Goal: Check status: Check status

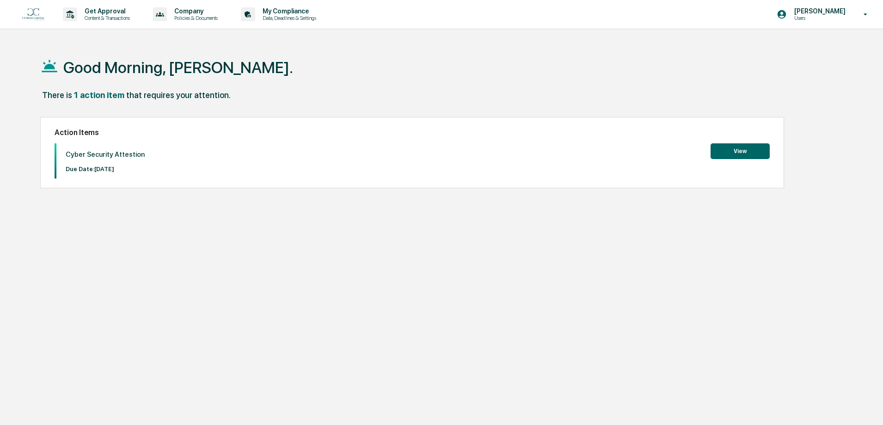
click at [728, 155] on button "View" at bounding box center [740, 151] width 59 height 16
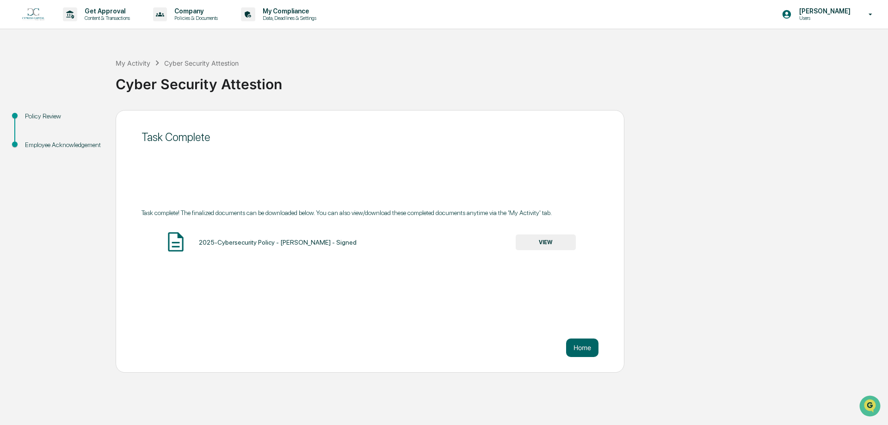
click at [546, 243] on button "VIEW" at bounding box center [545, 242] width 60 height 16
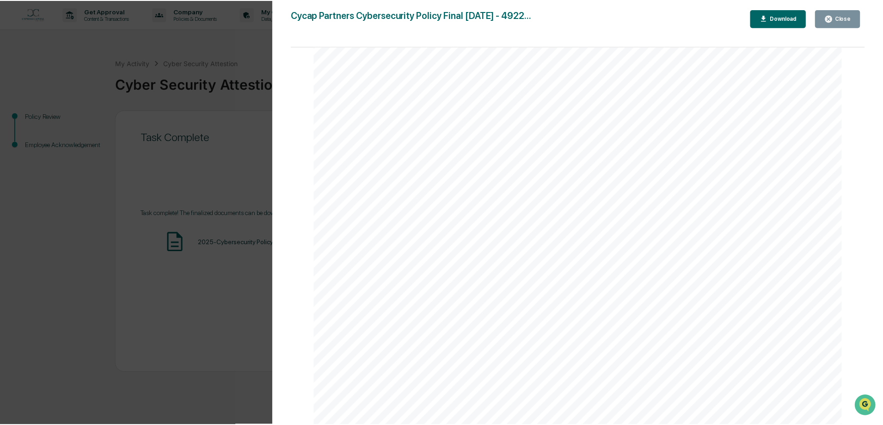
scroll to position [24292, 0]
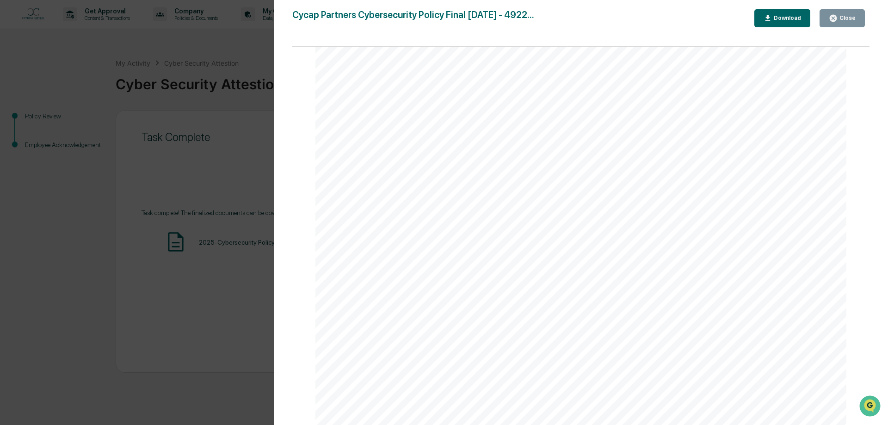
click at [837, 16] on icon "button" at bounding box center [832, 18] width 9 height 9
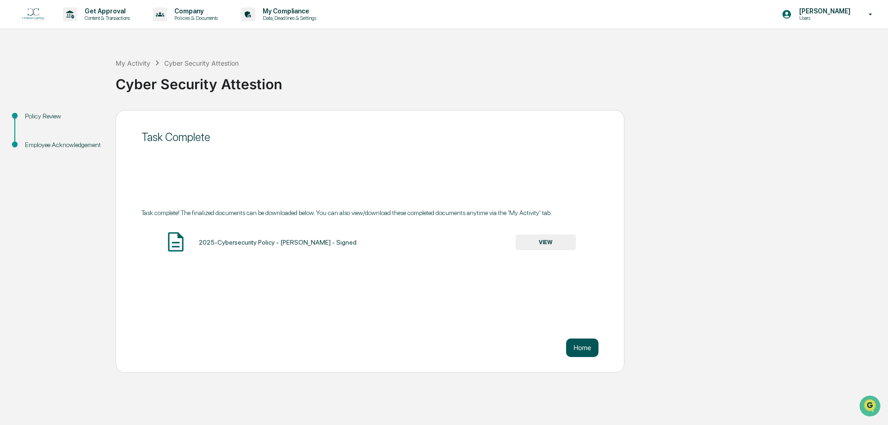
click at [583, 353] on button "Home" at bounding box center [582, 347] width 32 height 18
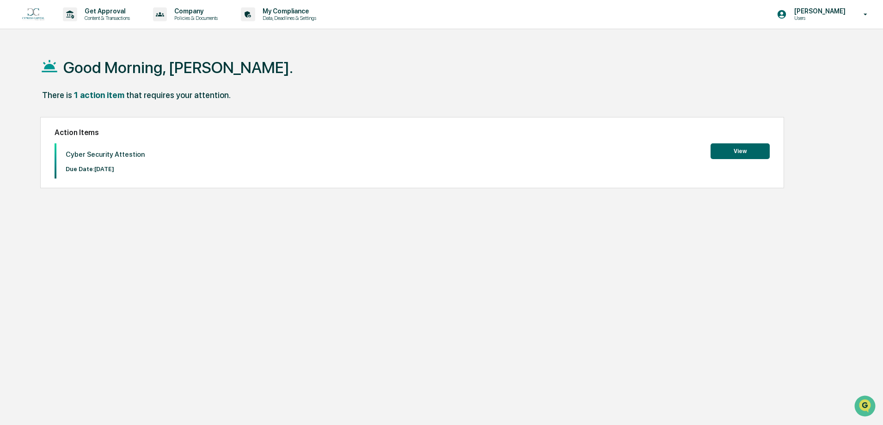
click at [742, 150] on button "View" at bounding box center [740, 151] width 59 height 16
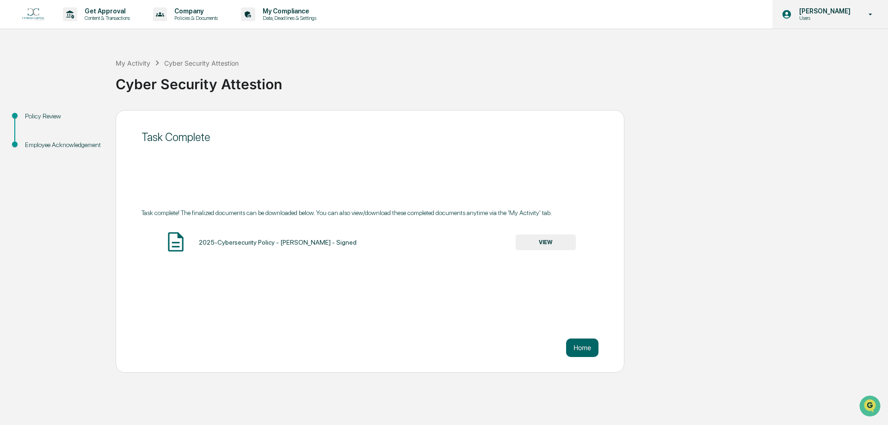
click at [863, 13] on icon at bounding box center [870, 14] width 16 height 9
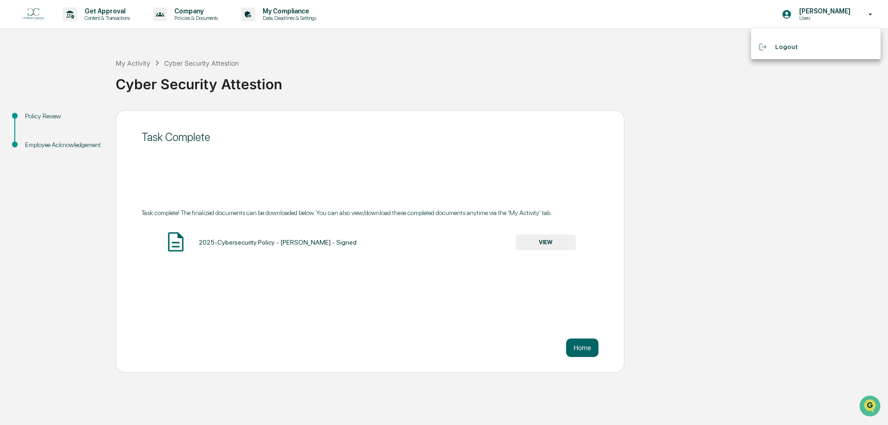
click at [624, 56] on div at bounding box center [444, 212] width 888 height 425
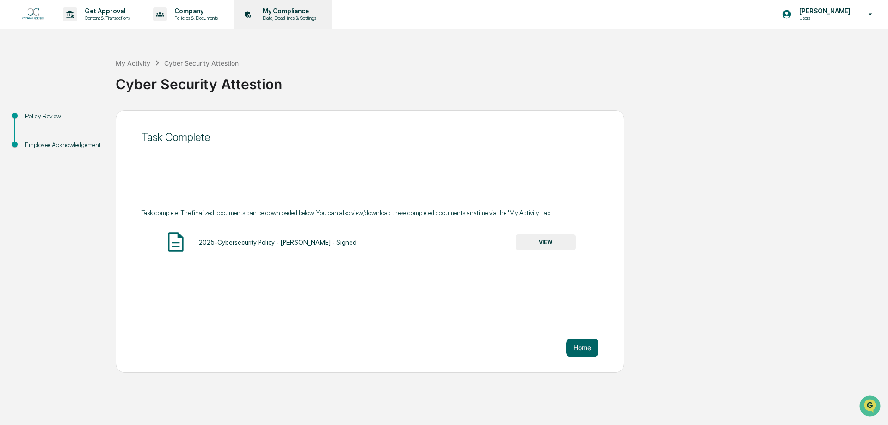
click at [296, 19] on p "Data, Deadlines & Settings" at bounding box center [288, 18] width 66 height 6
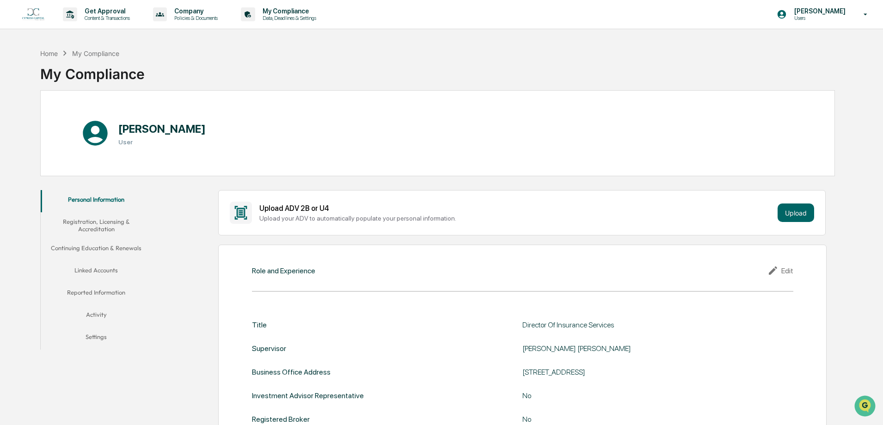
click at [98, 222] on button "Registration, Licensing & Accreditation" at bounding box center [96, 225] width 111 height 26
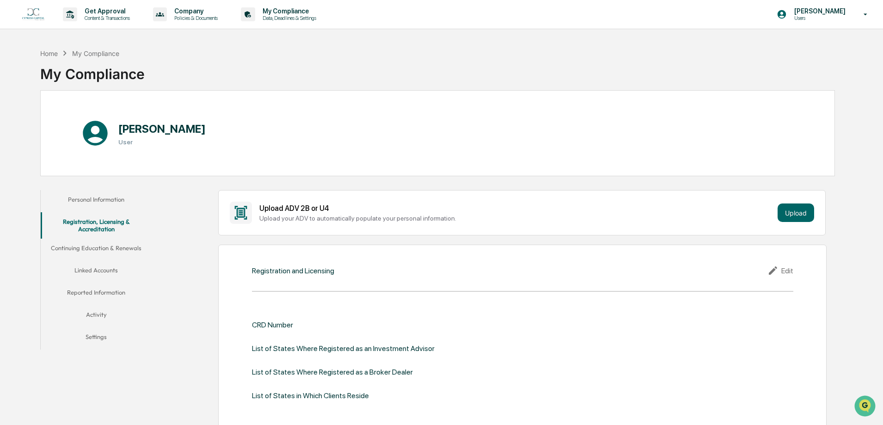
click at [120, 248] on button "Continuing Education & Renewals" at bounding box center [96, 250] width 111 height 22
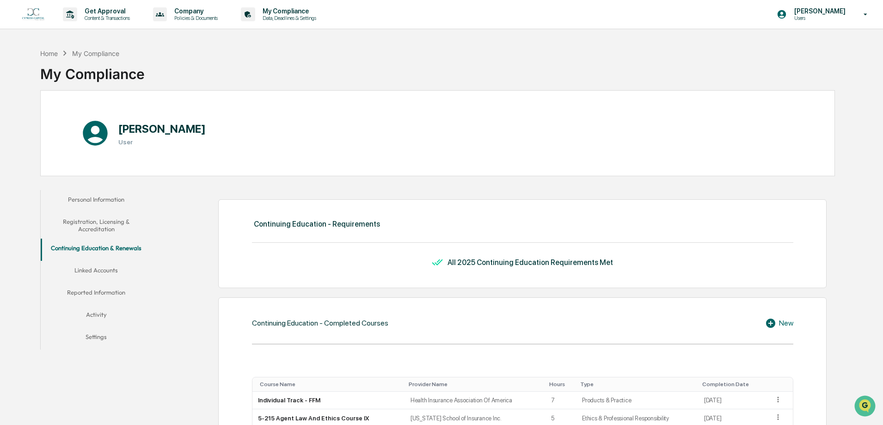
click at [85, 271] on button "Linked Accounts" at bounding box center [96, 272] width 111 height 22
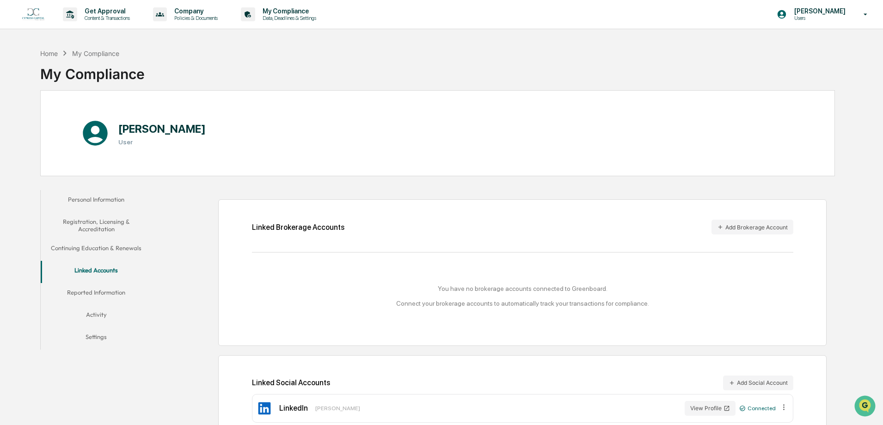
click at [93, 294] on button "Reported Information" at bounding box center [96, 294] width 111 height 22
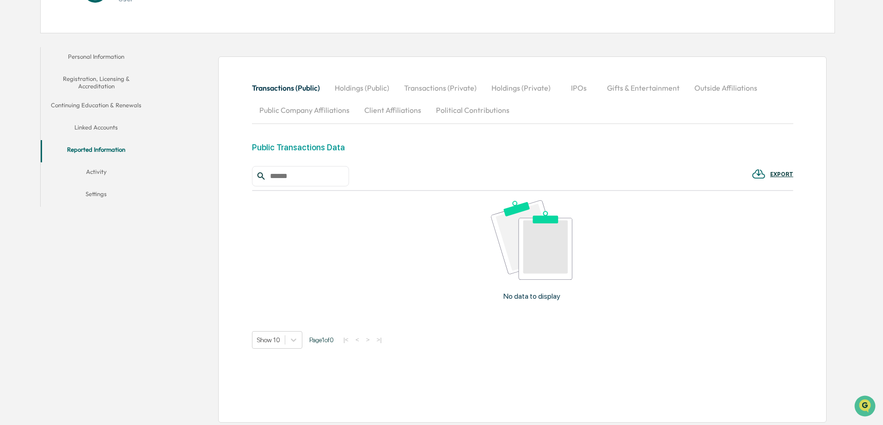
scroll to position [145, 0]
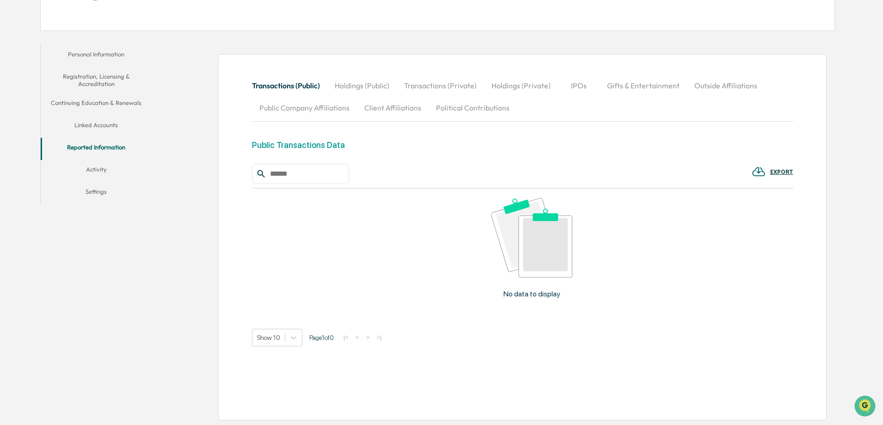
click at [95, 169] on button "Activity" at bounding box center [96, 171] width 111 height 22
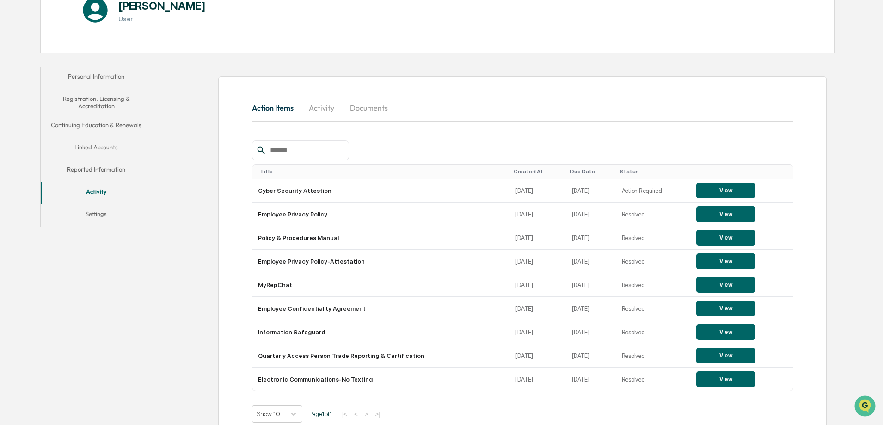
scroll to position [146, 0]
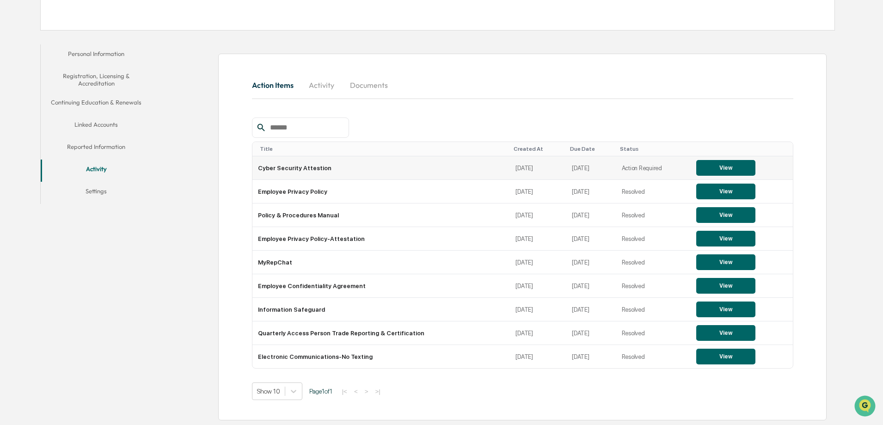
click at [726, 169] on button "View" at bounding box center [725, 168] width 59 height 16
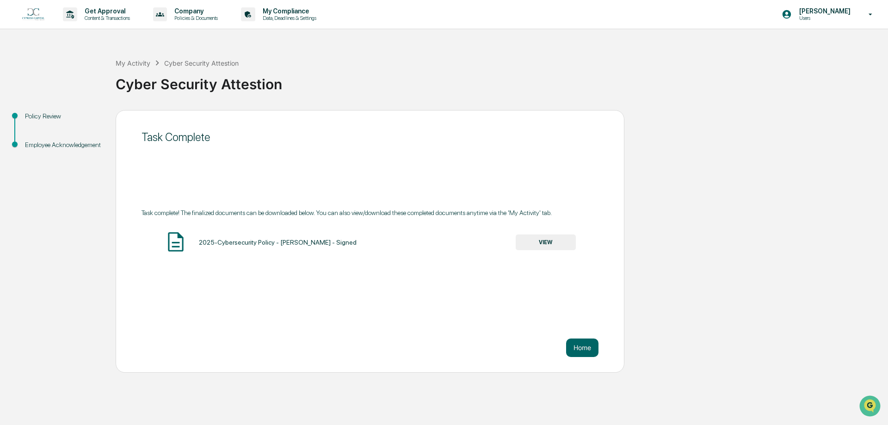
click at [543, 243] on button "VIEW" at bounding box center [545, 242] width 60 height 16
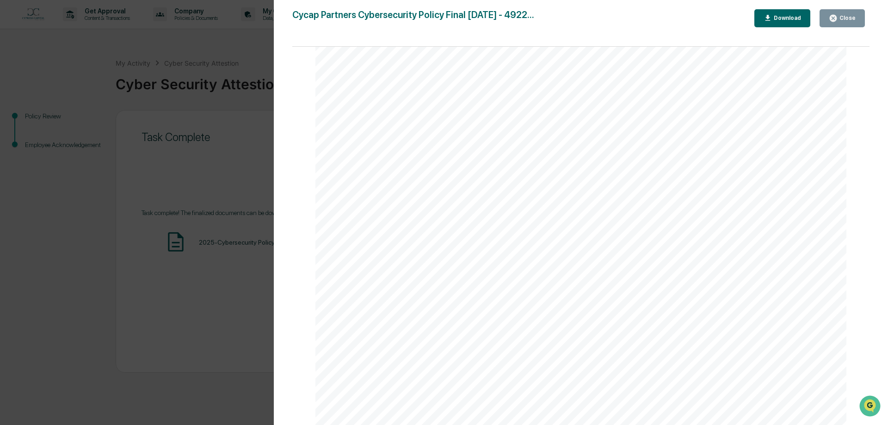
scroll to position [24292, 0]
click at [414, 176] on span "[PERSON_NAME]" at bounding box center [454, 180] width 129 height 31
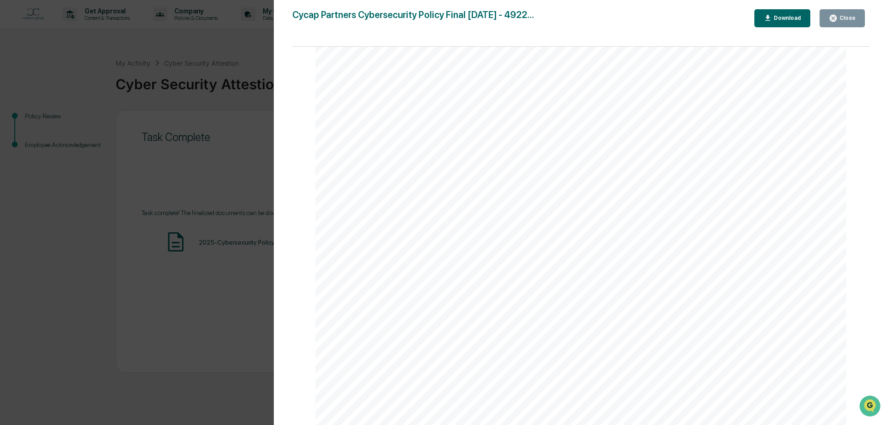
click at [490, 239] on span "c71e2e16e3d2176d7fd2ba61f0cb2233-" at bounding box center [479, 237] width 117 height 7
click at [494, 145] on span "[DATE]T13:19:08.701Z" at bounding box center [458, 148] width 71 height 7
click at [766, 22] on icon "button" at bounding box center [767, 18] width 9 height 9
click at [559, 167] on div "1 4900-6519-6374, v. 1 CYCAP PARTNERS, LLC ( D / B / A CYPRESS CAPITAL ) C YBER…" at bounding box center [580, 411] width 531 height 687
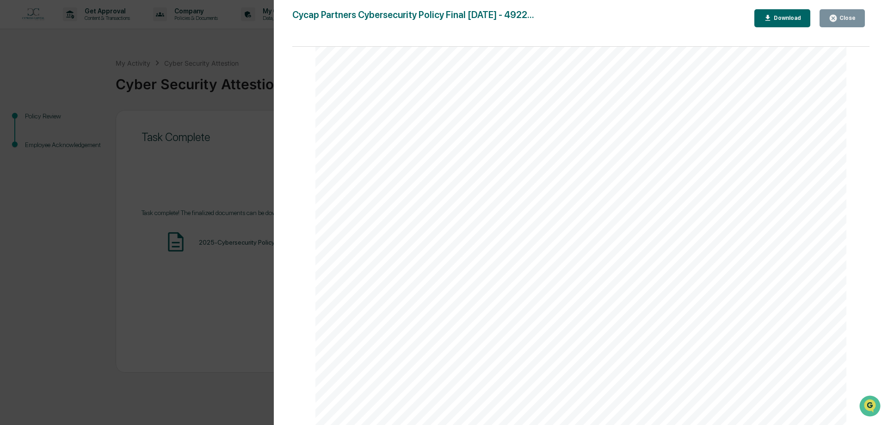
scroll to position [24431, 0]
click at [836, 20] on icon "button" at bounding box center [832, 18] width 7 height 7
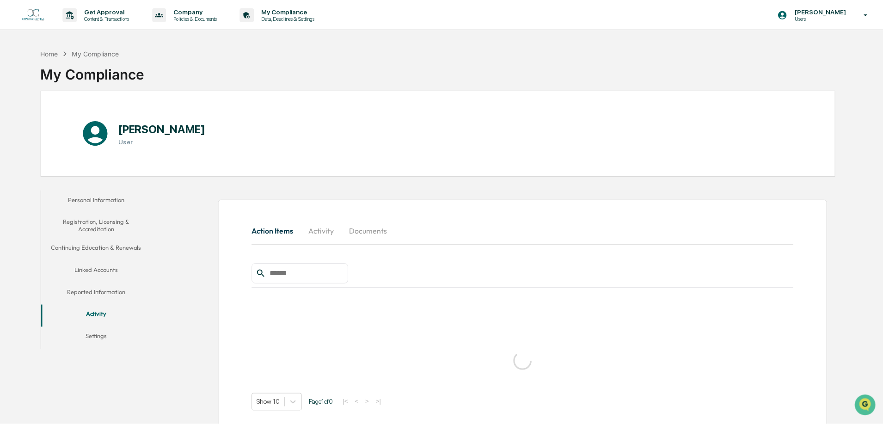
scroll to position [44, 0]
